Goal: Check status: Check status

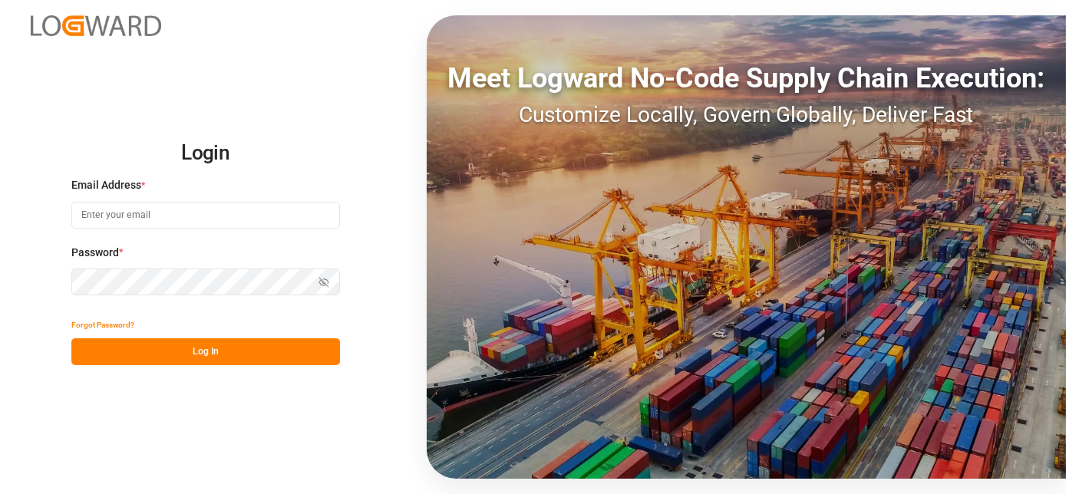
type input "[EMAIL_ADDRESS][PERSON_NAME][DOMAIN_NAME]"
click at [246, 346] on button "Log In" at bounding box center [205, 351] width 269 height 27
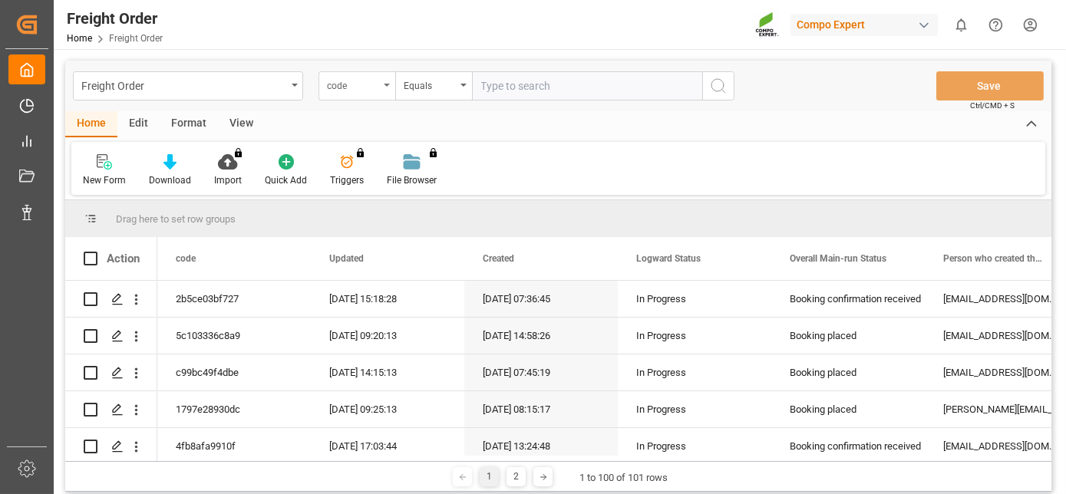
click at [364, 72] on div "code" at bounding box center [356, 85] width 77 height 29
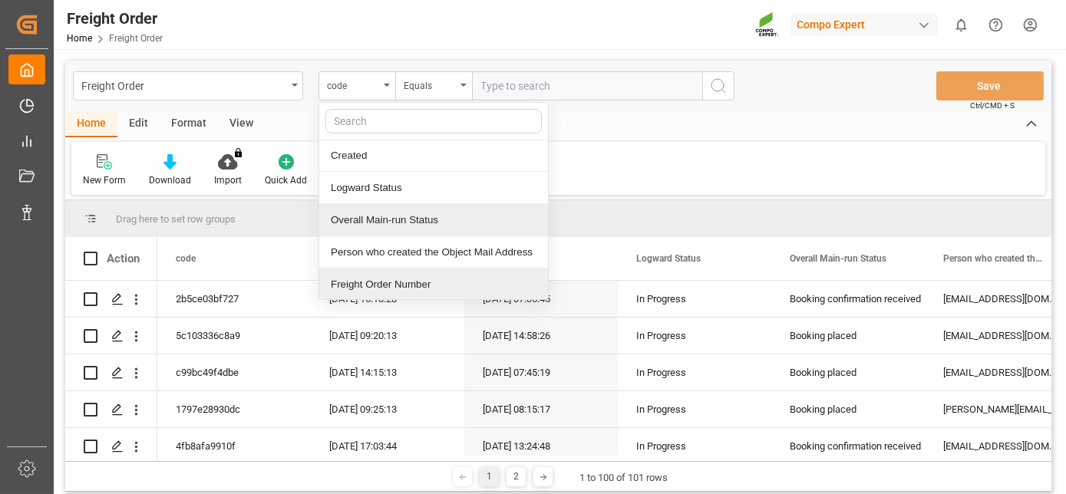
scroll to position [97, 0]
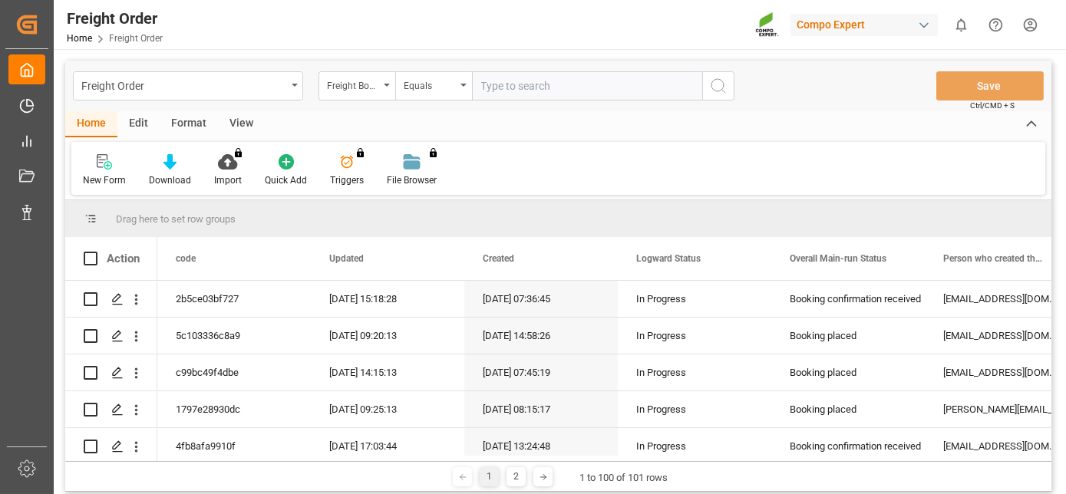
click at [493, 77] on input "text" at bounding box center [587, 85] width 230 height 29
paste input "6200000620"
type input "6200000620"
click at [716, 84] on icon "search button" at bounding box center [718, 86] width 18 height 18
